Goal: Task Accomplishment & Management: Use online tool/utility

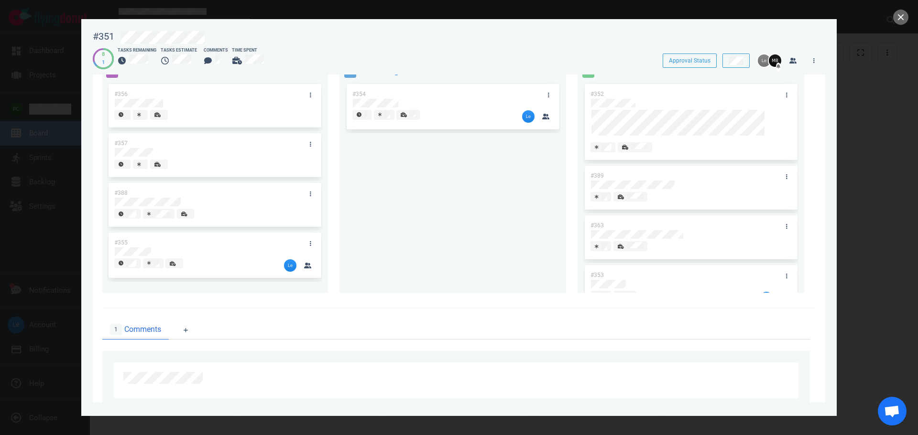
scroll to position [86, 0]
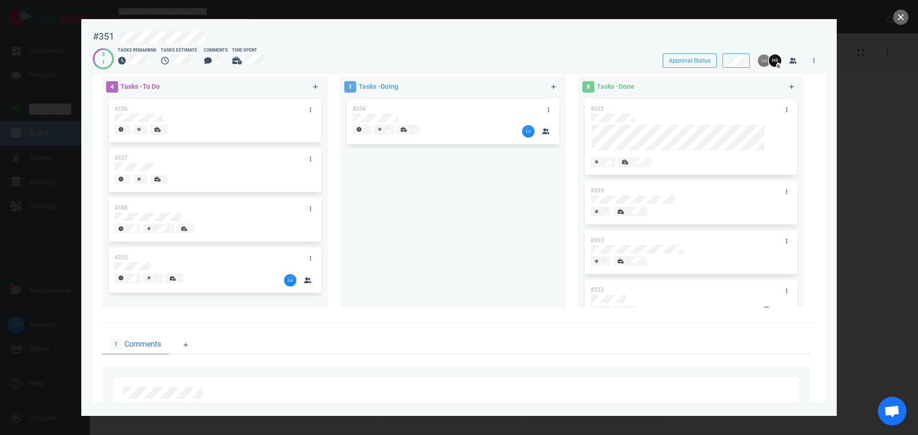
click at [491, 319] on div "4 Tasks - To Do #356 #357 #388 #355 1 Tasks - Doing #354 8 Tasks - Done #352 #3…" at bounding box center [458, 194] width 713 height 259
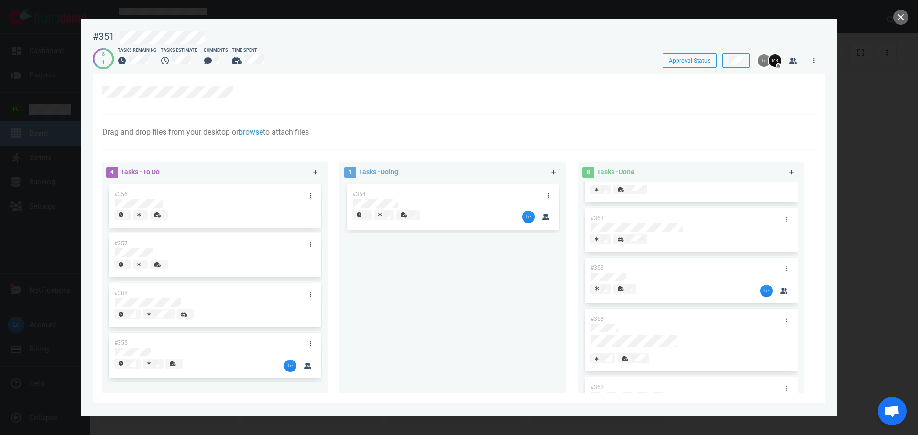
scroll to position [98, 0]
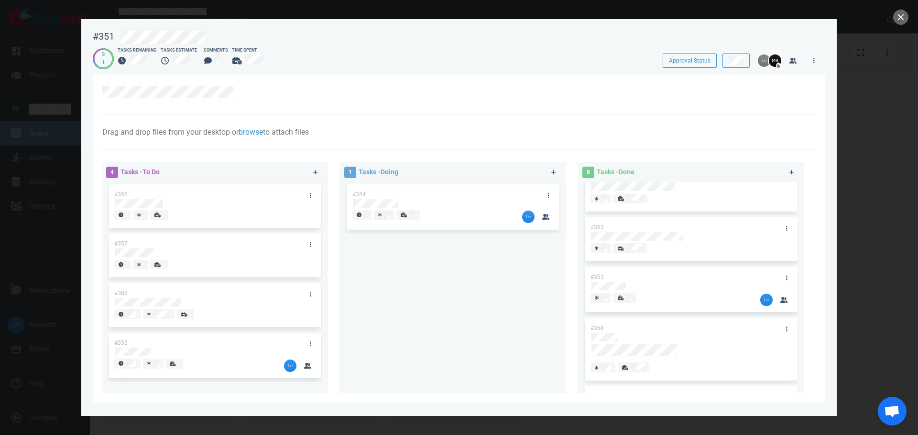
click at [563, 108] on div at bounding box center [458, 95] width 713 height 41
click at [899, 21] on button "close" at bounding box center [900, 17] width 15 height 15
